Goal: Find specific page/section: Find specific page/section

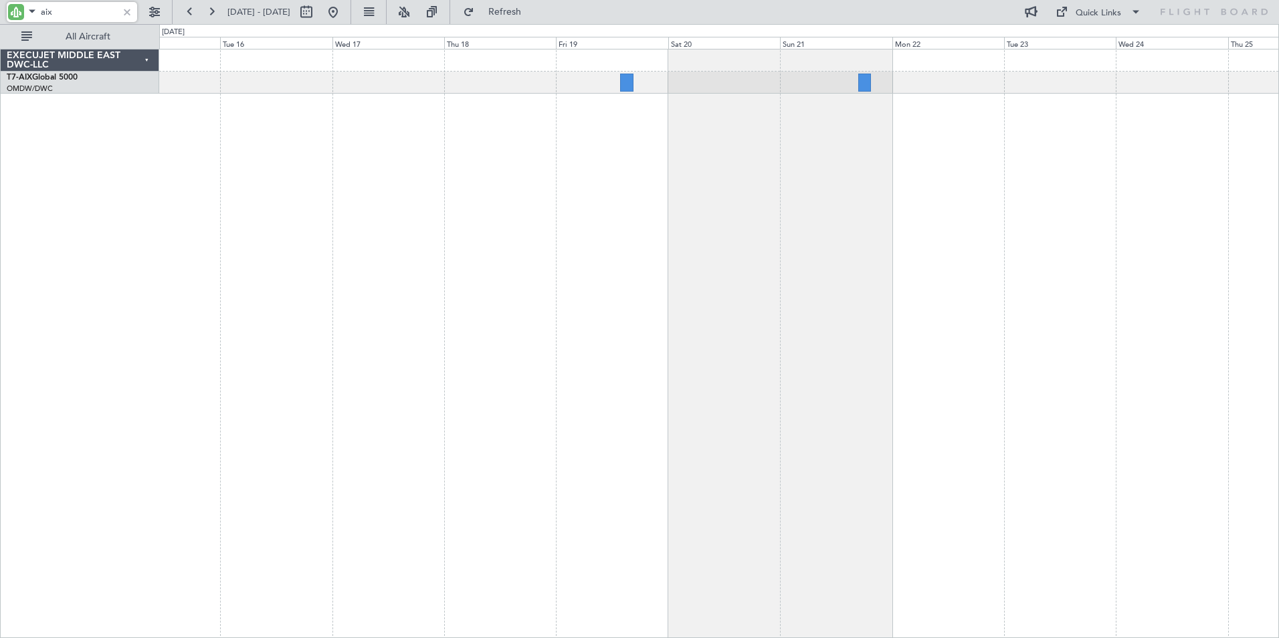
click at [190, 280] on div "Planned Maint Dubai (Al Maktoum Intl)" at bounding box center [719, 343] width 1120 height 589
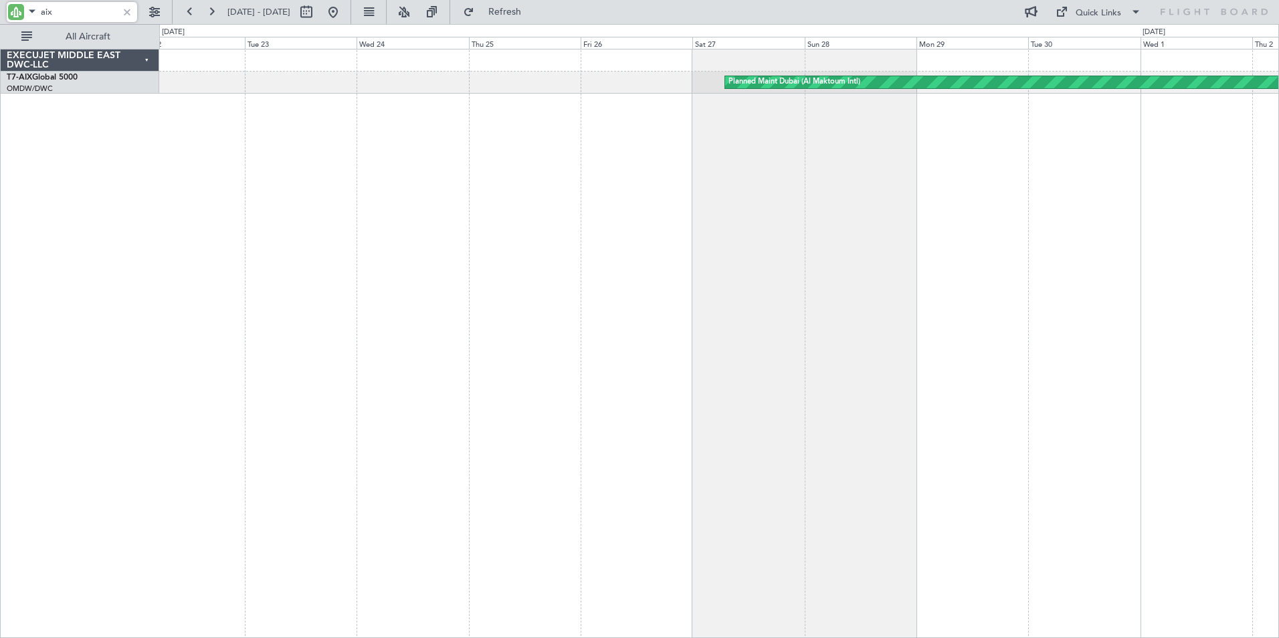
click at [300, 254] on div "Planned Maint Dubai (Al Maktoum Intl)" at bounding box center [719, 343] width 1120 height 589
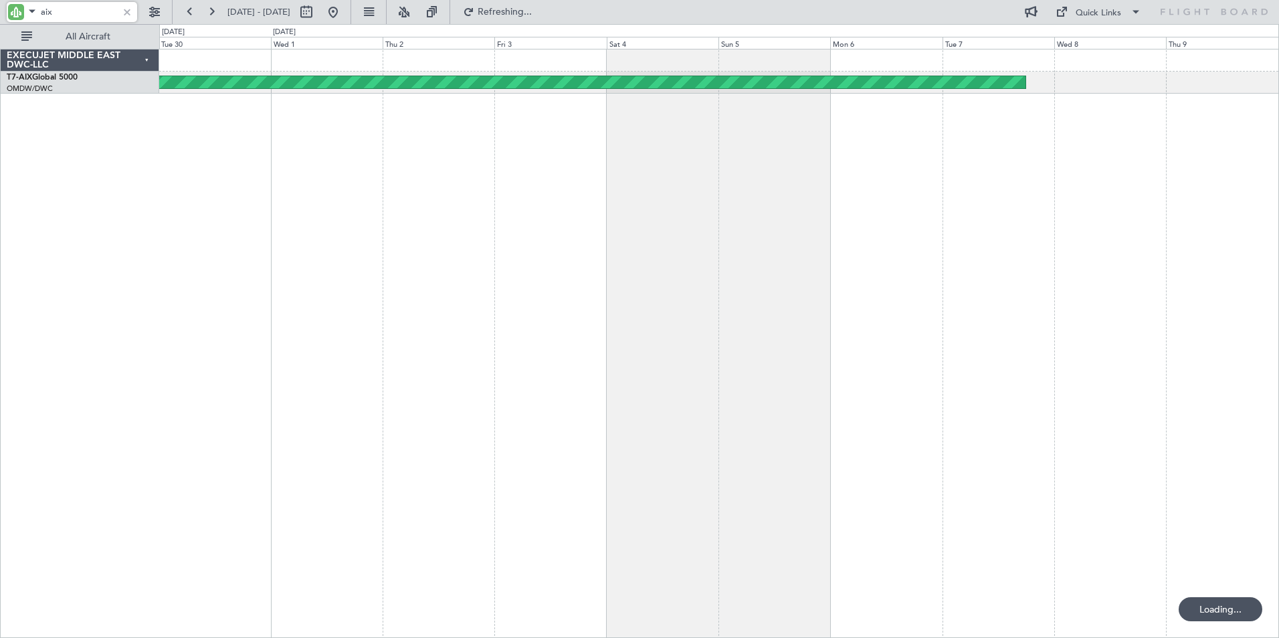
click at [90, 247] on div "Planned Maint Dubai (Al Maktoum Intl) EXECUJET MIDDLE EAST DWC-LLC T7-AIX Globa…" at bounding box center [639, 331] width 1279 height 614
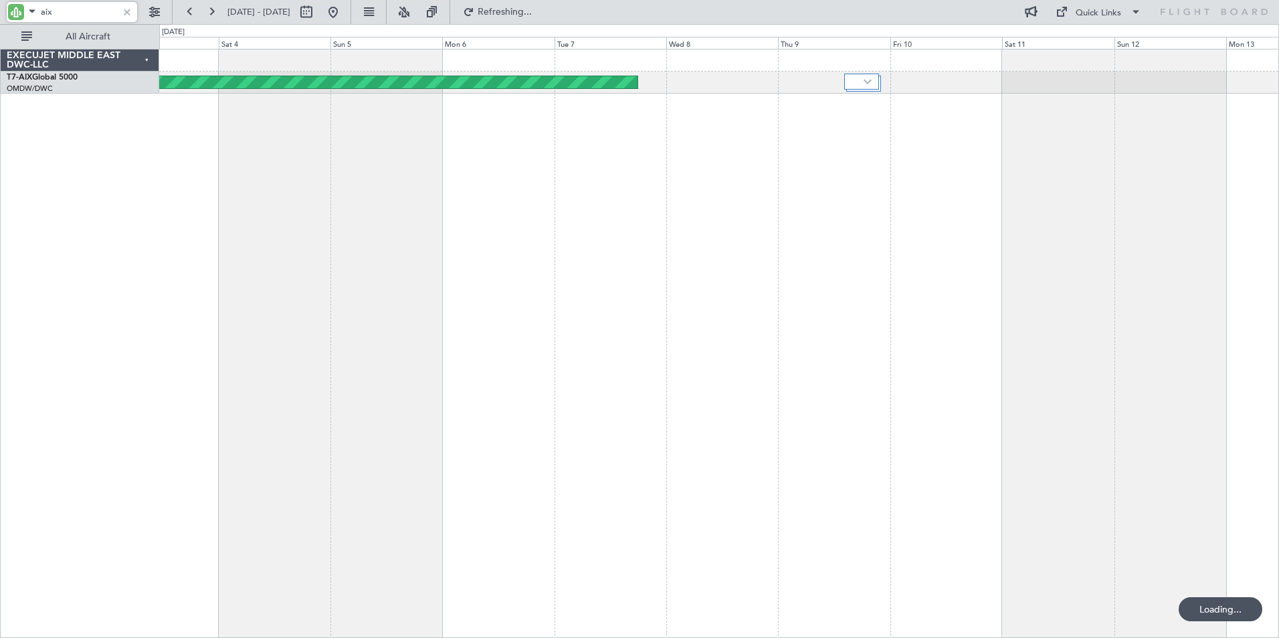
click at [526, 303] on div "Planned Maint Dubai (Al Maktoum Intl)" at bounding box center [719, 343] width 1120 height 589
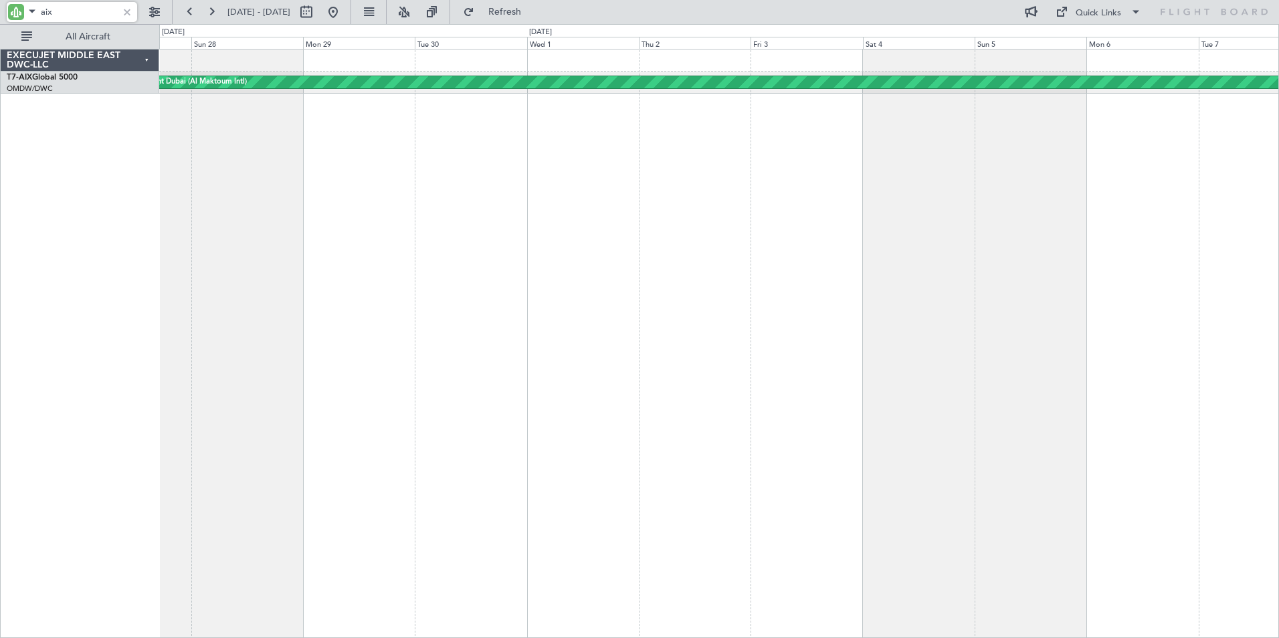
click at [1032, 268] on div "Planned Maint Dubai (Al Maktoum Intl)" at bounding box center [719, 343] width 1120 height 589
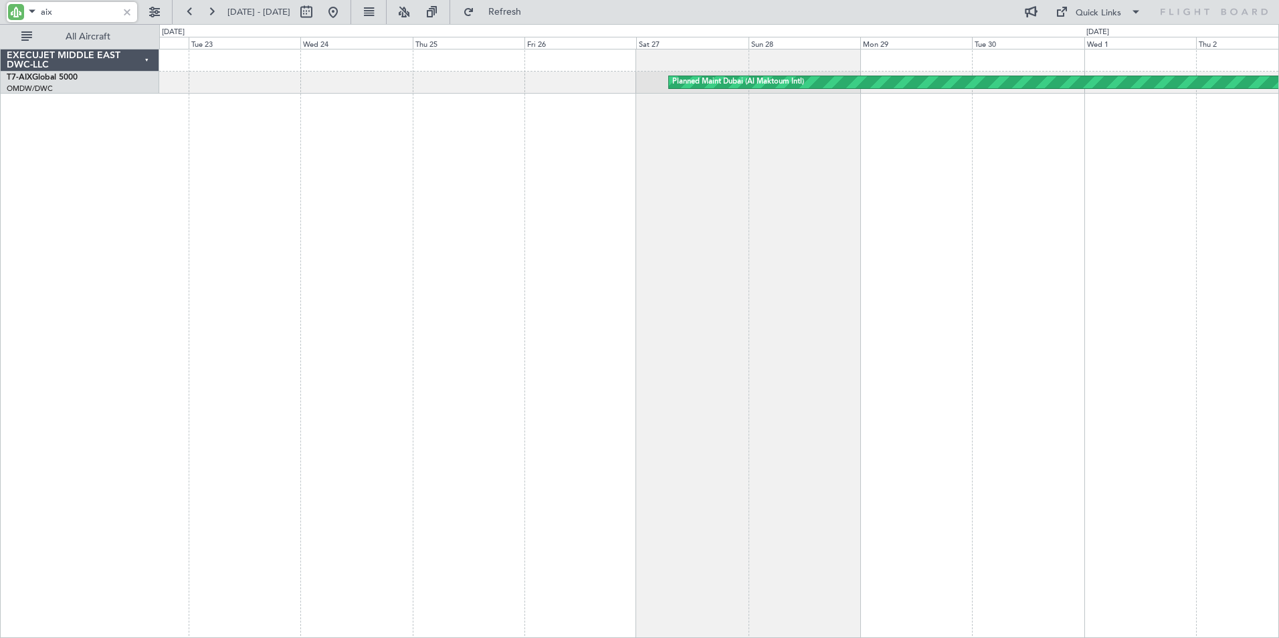
click at [897, 258] on div "Planned Maint Dubai (Al Maktoum Intl)" at bounding box center [719, 343] width 1120 height 589
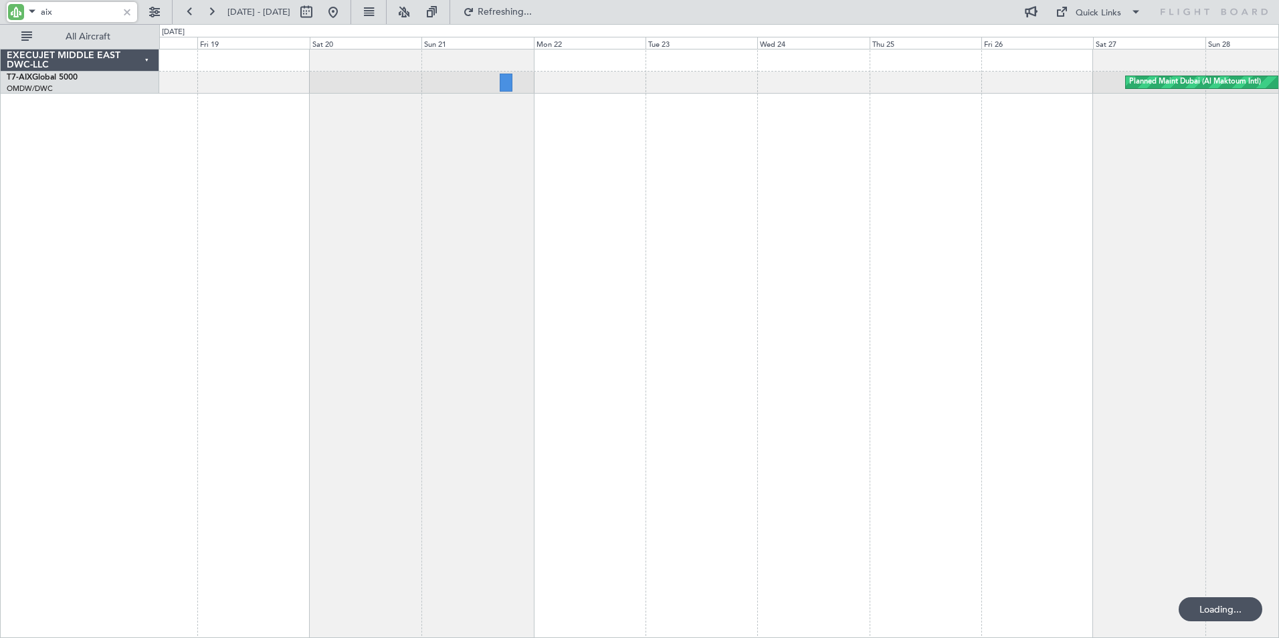
click at [760, 228] on div "Planned Maint Dubai (Al Maktoum Intl)" at bounding box center [719, 343] width 1120 height 589
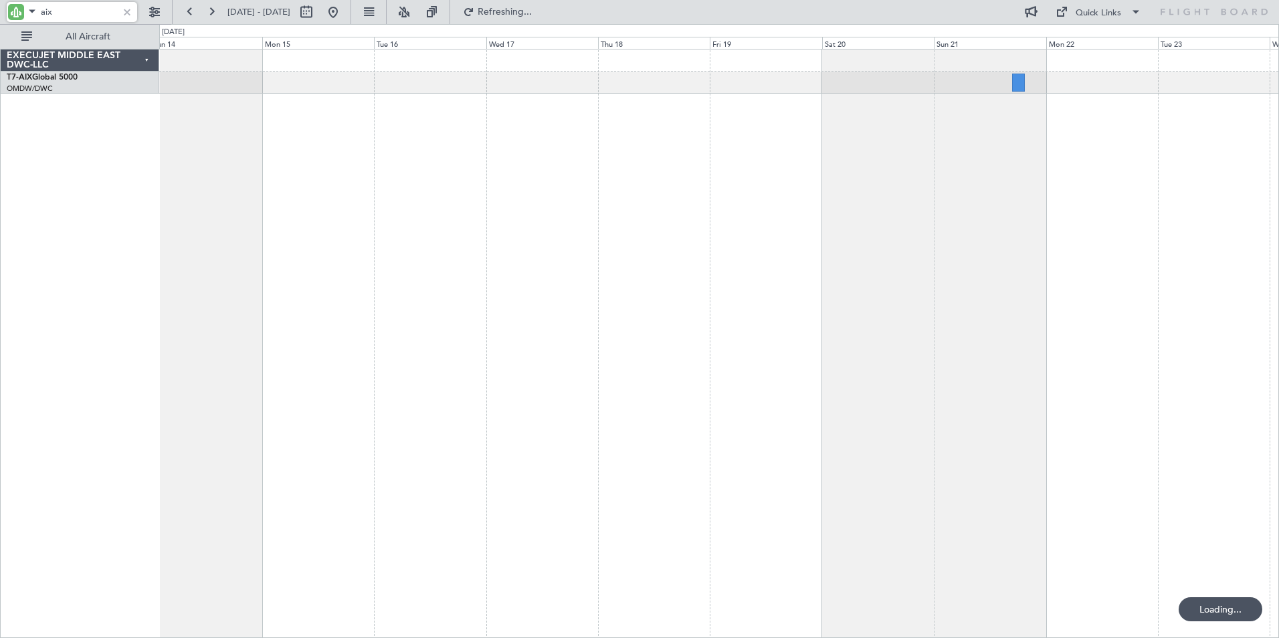
click at [953, 233] on div at bounding box center [719, 343] width 1120 height 589
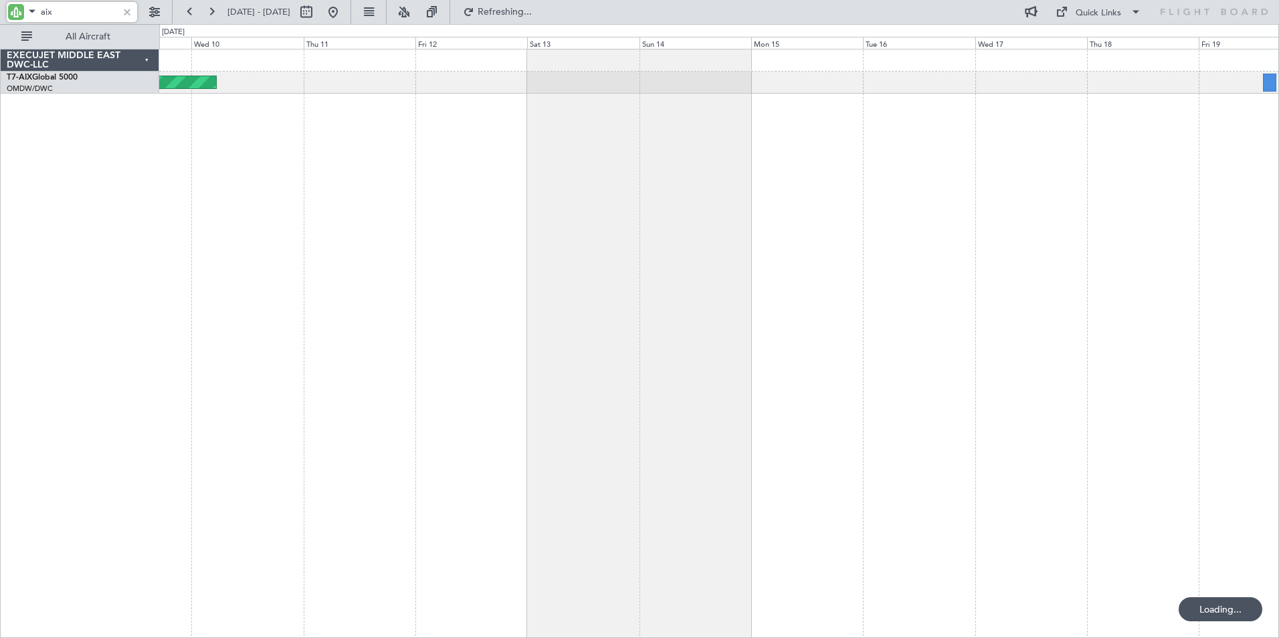
click at [836, 227] on div "AOG Maint" at bounding box center [719, 343] width 1120 height 589
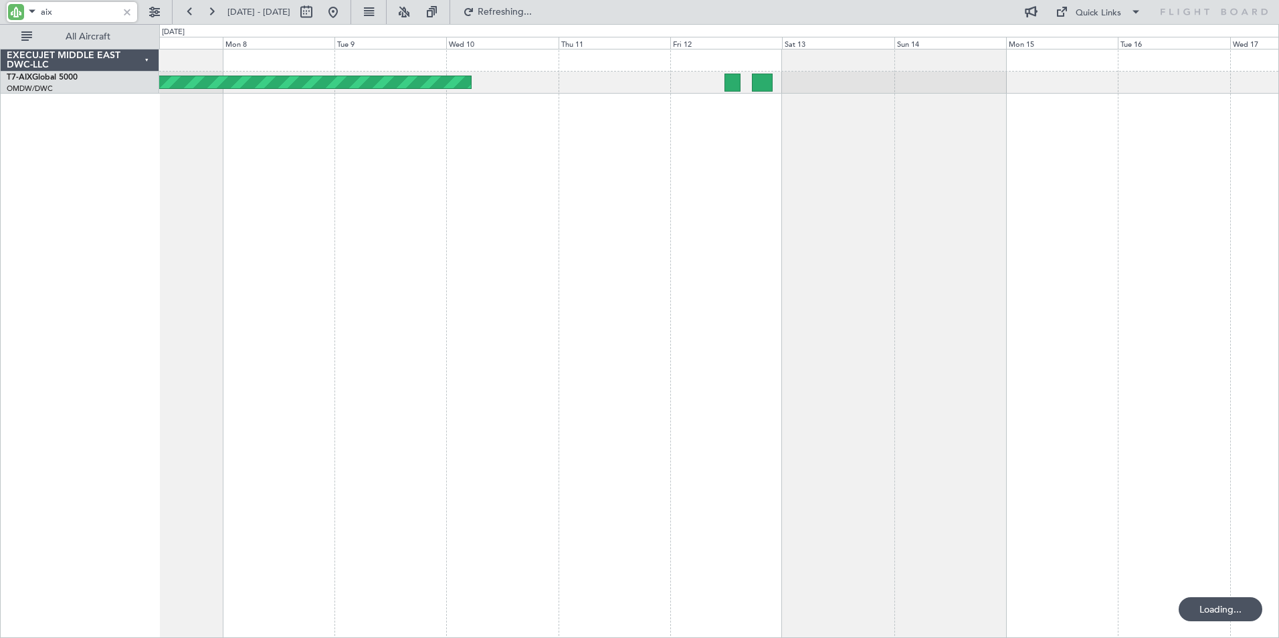
click at [613, 228] on div "AOG Maint" at bounding box center [719, 343] width 1120 height 589
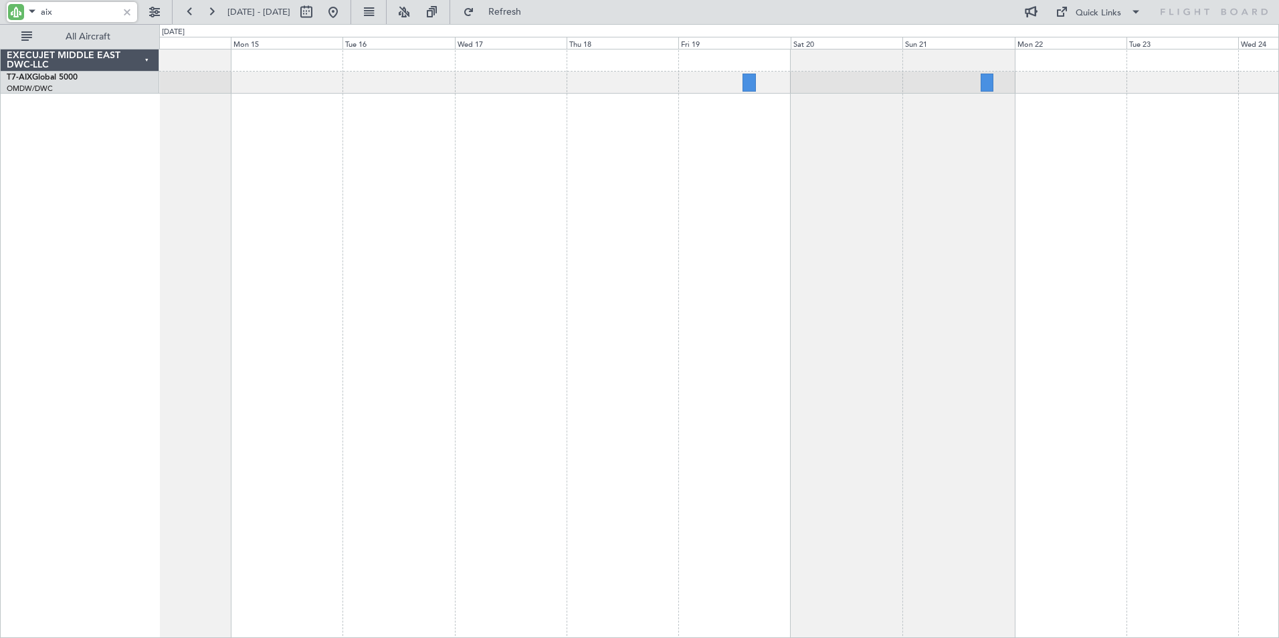
click at [272, 229] on div at bounding box center [719, 343] width 1120 height 589
type input "aix"
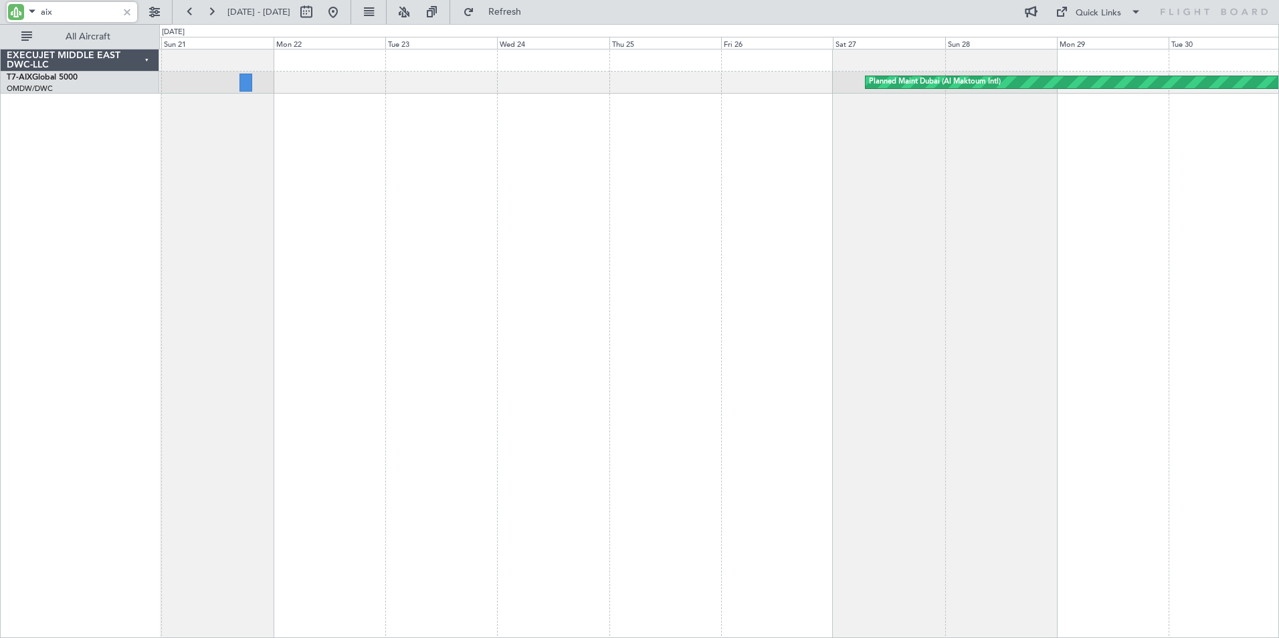
click at [211, 270] on div "Planned Maint Dubai (Al Maktoum Intl)" at bounding box center [719, 343] width 1120 height 589
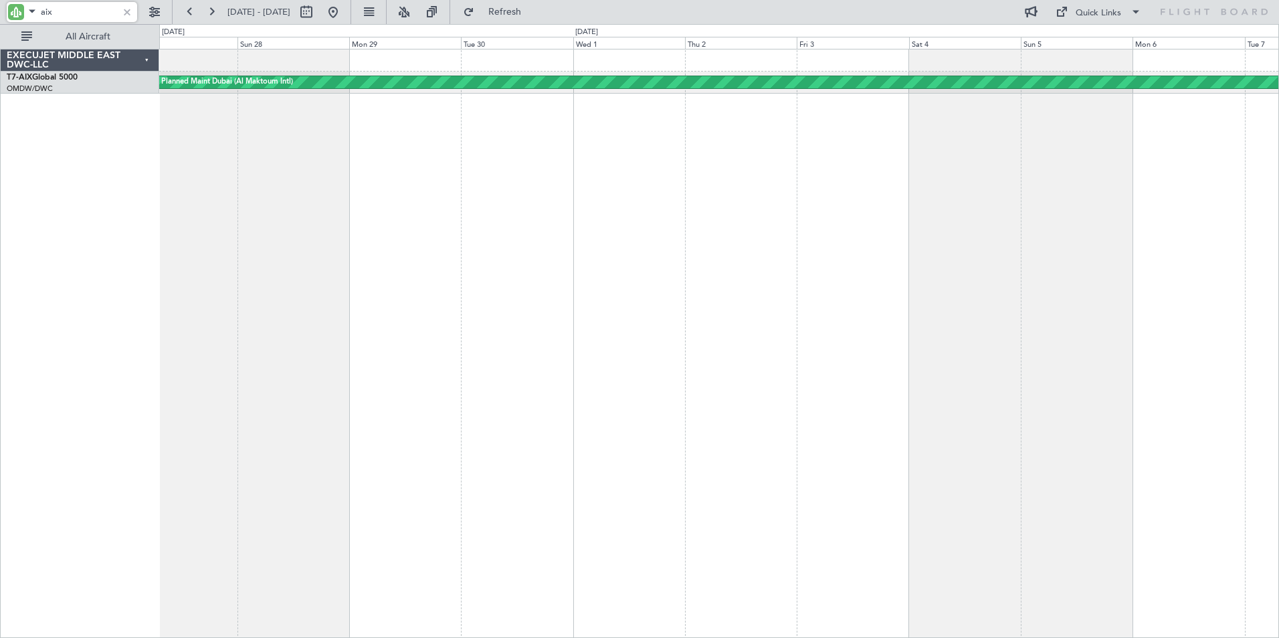
click at [233, 228] on div "Planned Maint Dubai (Al Maktoum Intl)" at bounding box center [719, 343] width 1120 height 589
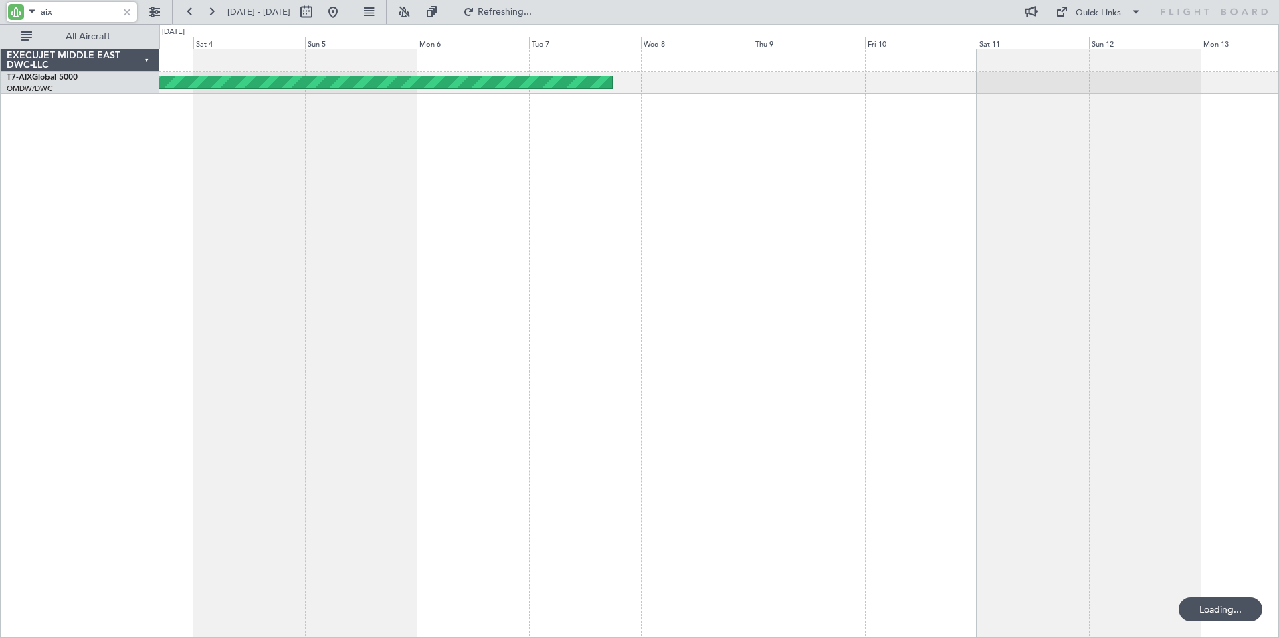
click at [304, 243] on div "Planned Maint Dubai (Al Maktoum Intl)" at bounding box center [719, 343] width 1120 height 589
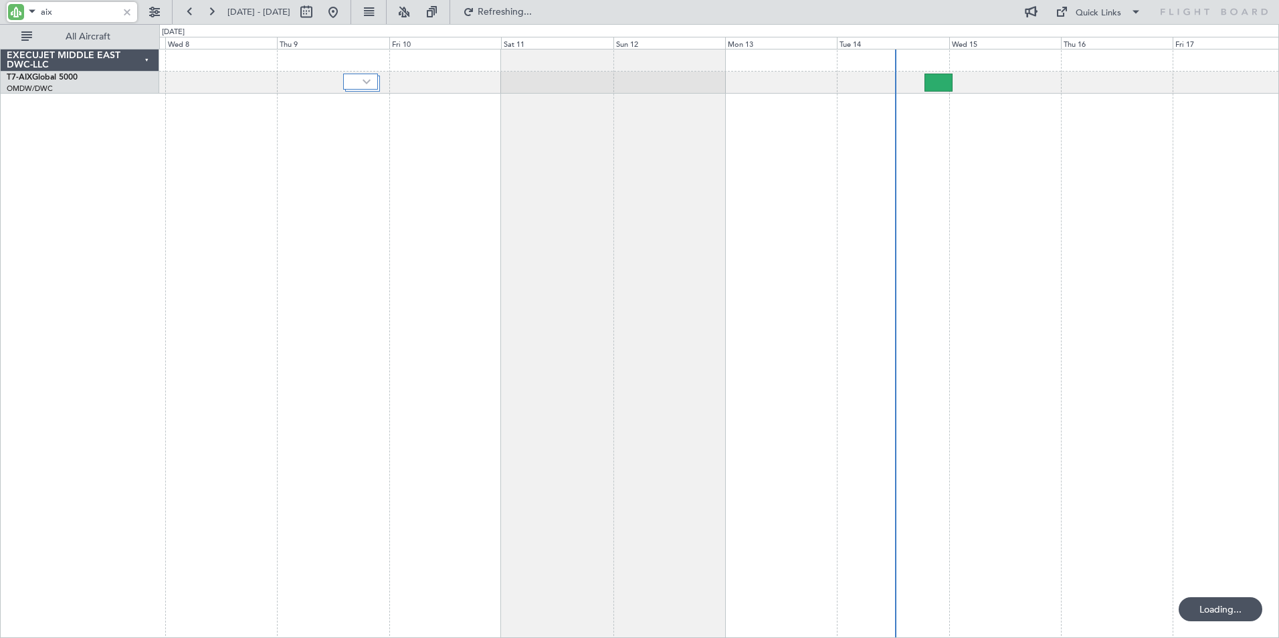
click at [322, 202] on div "Planned Maint Dubai (Al Maktoum Intl)" at bounding box center [719, 343] width 1120 height 589
